Goal: Communication & Community: Answer question/provide support

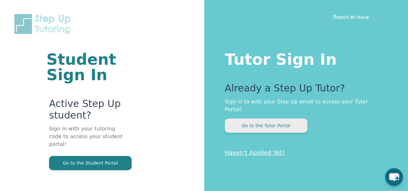
click at [274, 119] on button "Go to the Tutor Portal" at bounding box center [266, 126] width 83 height 14
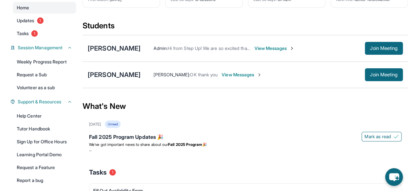
scroll to position [66, 0]
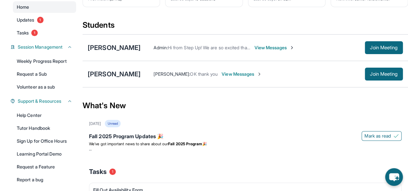
click at [274, 51] on span "View Messages" at bounding box center [274, 48] width 40 height 6
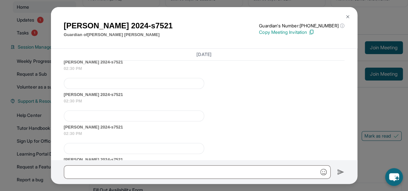
scroll to position [7632, 0]
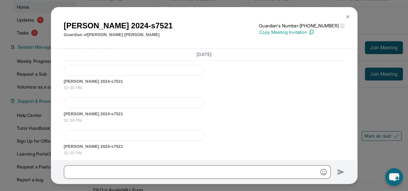
click at [350, 17] on img at bounding box center [347, 16] width 5 height 5
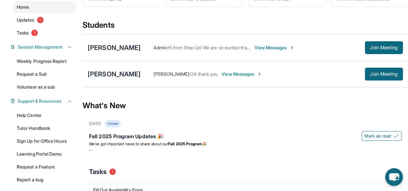
click at [255, 77] on span "View Messages" at bounding box center [242, 74] width 40 height 6
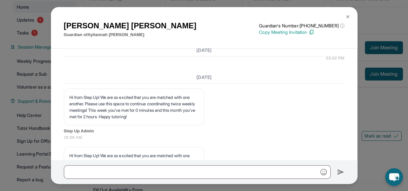
scroll to position [1338, 0]
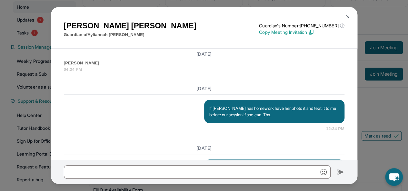
click at [348, 16] on img at bounding box center [347, 16] width 5 height 5
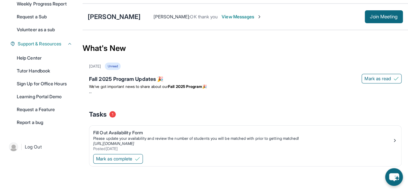
scroll to position [127, 0]
click at [161, 78] on div "Fall 2025 Program Updates 🎉" at bounding box center [245, 79] width 313 height 9
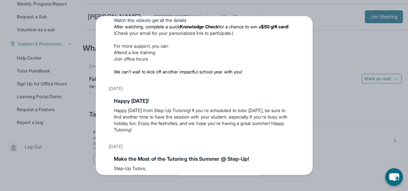
scroll to position [185, 0]
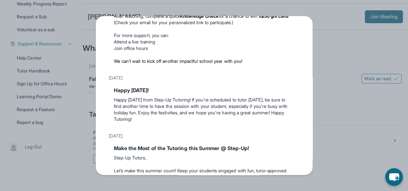
click at [344, 36] on div "Updates [DATE] Fall 2025 Program Updates 🎉 We’ve got important news to share ab…" at bounding box center [204, 95] width 408 height 191
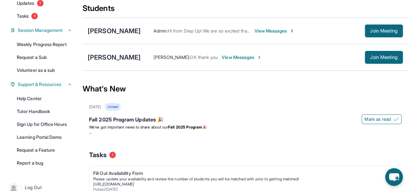
scroll to position [82, 0]
click at [255, 61] on span "View Messages" at bounding box center [242, 58] width 40 height 6
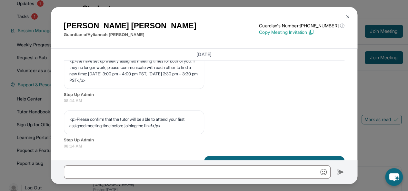
scroll to position [348, 0]
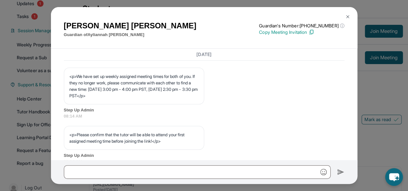
click at [351, 17] on button at bounding box center [348, 16] width 13 height 13
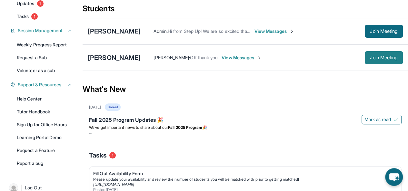
click at [366, 62] on button "Join Meeting" at bounding box center [384, 57] width 38 height 13
click at [114, 62] on div "[PERSON_NAME]" at bounding box center [114, 57] width 53 height 9
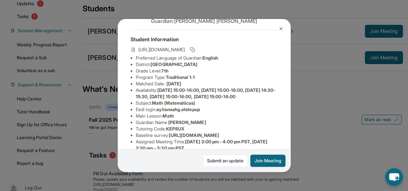
scroll to position [29, 0]
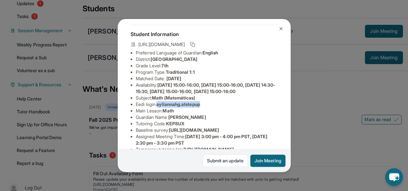
drag, startPoint x: 159, startPoint y: 116, endPoint x: 208, endPoint y: 114, distance: 49.1
click at [208, 108] on li "Eedi login : ayliannahg.atstepup" at bounding box center [207, 104] width 142 height 6
copy span "ayliannahg.atstepup"
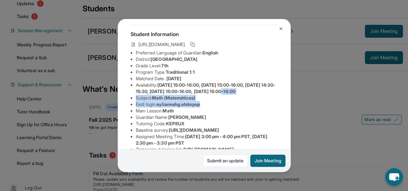
drag, startPoint x: 291, startPoint y: 99, endPoint x: 293, endPoint y: 114, distance: 14.3
click at [293, 114] on div "[PERSON_NAME] Guardian: [PERSON_NAME] Student Information [URL][DOMAIN_NAME] Pr…" at bounding box center [204, 95] width 408 height 191
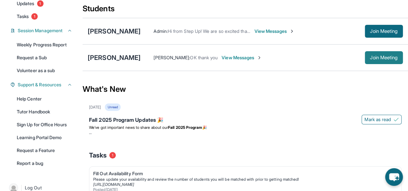
click at [382, 60] on span "Join Meeting" at bounding box center [384, 58] width 28 height 4
click at [257, 61] on span "View Messages" at bounding box center [242, 58] width 40 height 6
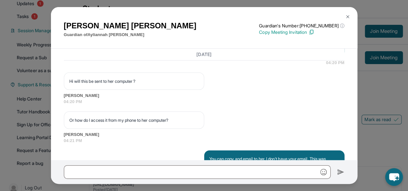
scroll to position [1178, 0]
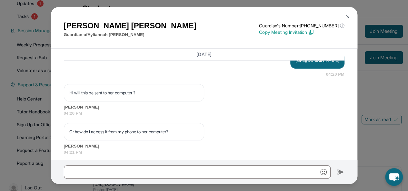
click at [347, 17] on img at bounding box center [347, 16] width 5 height 5
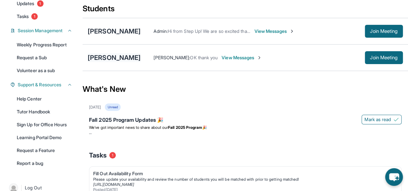
click at [107, 62] on div "[PERSON_NAME]" at bounding box center [114, 57] width 53 height 9
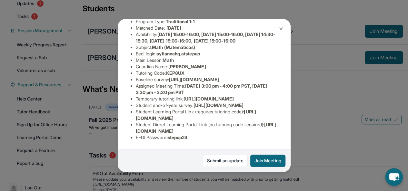
scroll to position [154, 0]
click at [319, 104] on div "Ayliannah Gonzalez Guardian: Miriam Gonzalez Student Information https://studen…" at bounding box center [204, 95] width 408 height 191
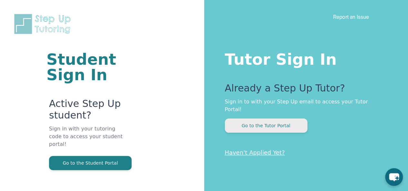
click at [269, 119] on button "Go to the Tutor Portal" at bounding box center [266, 126] width 83 height 14
